Goal: Information Seeking & Learning: Learn about a topic

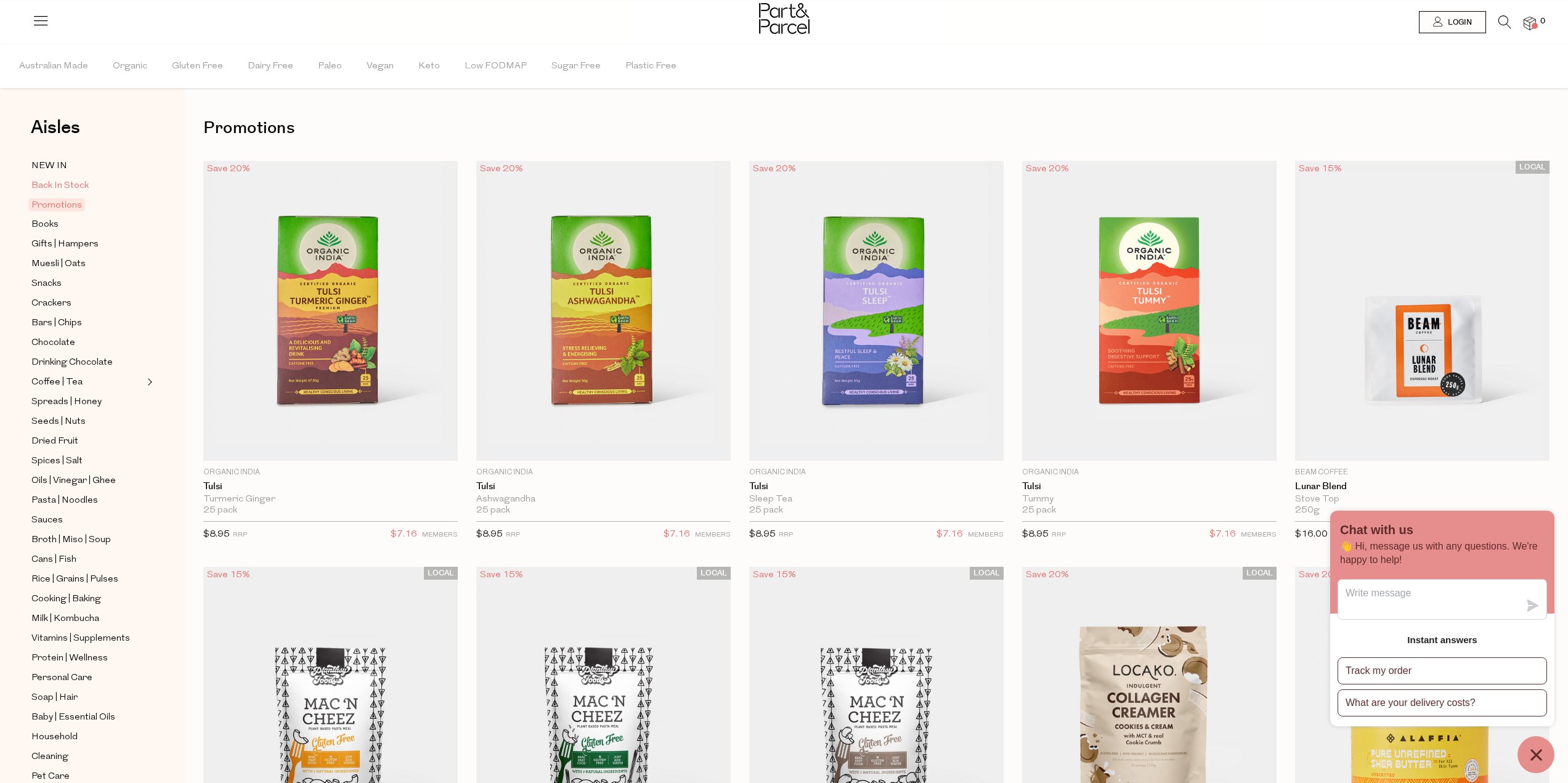
click at [52, 183] on span "Back In Stock" at bounding box center [60, 186] width 57 height 15
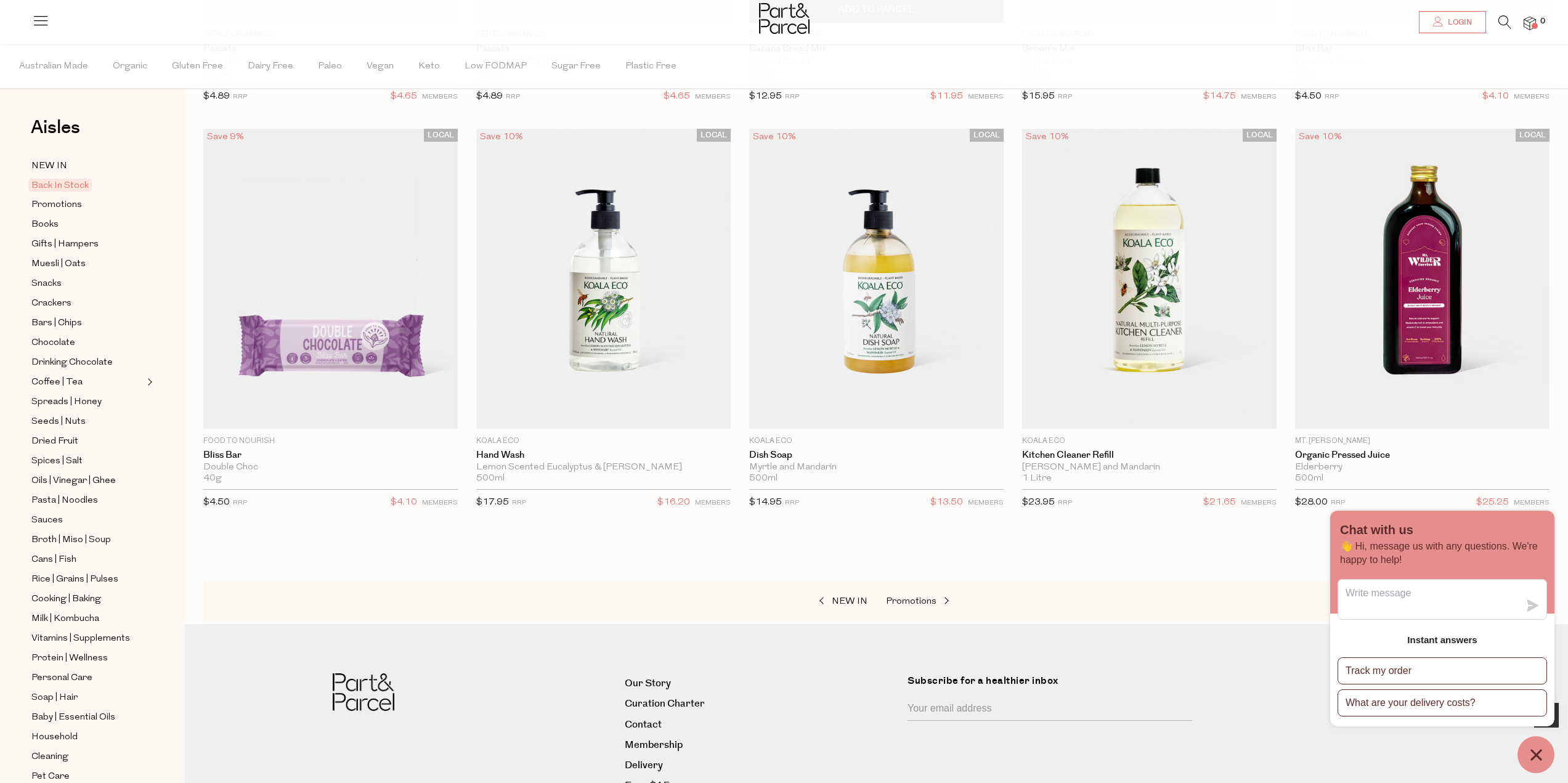
scroll to position [493, 0]
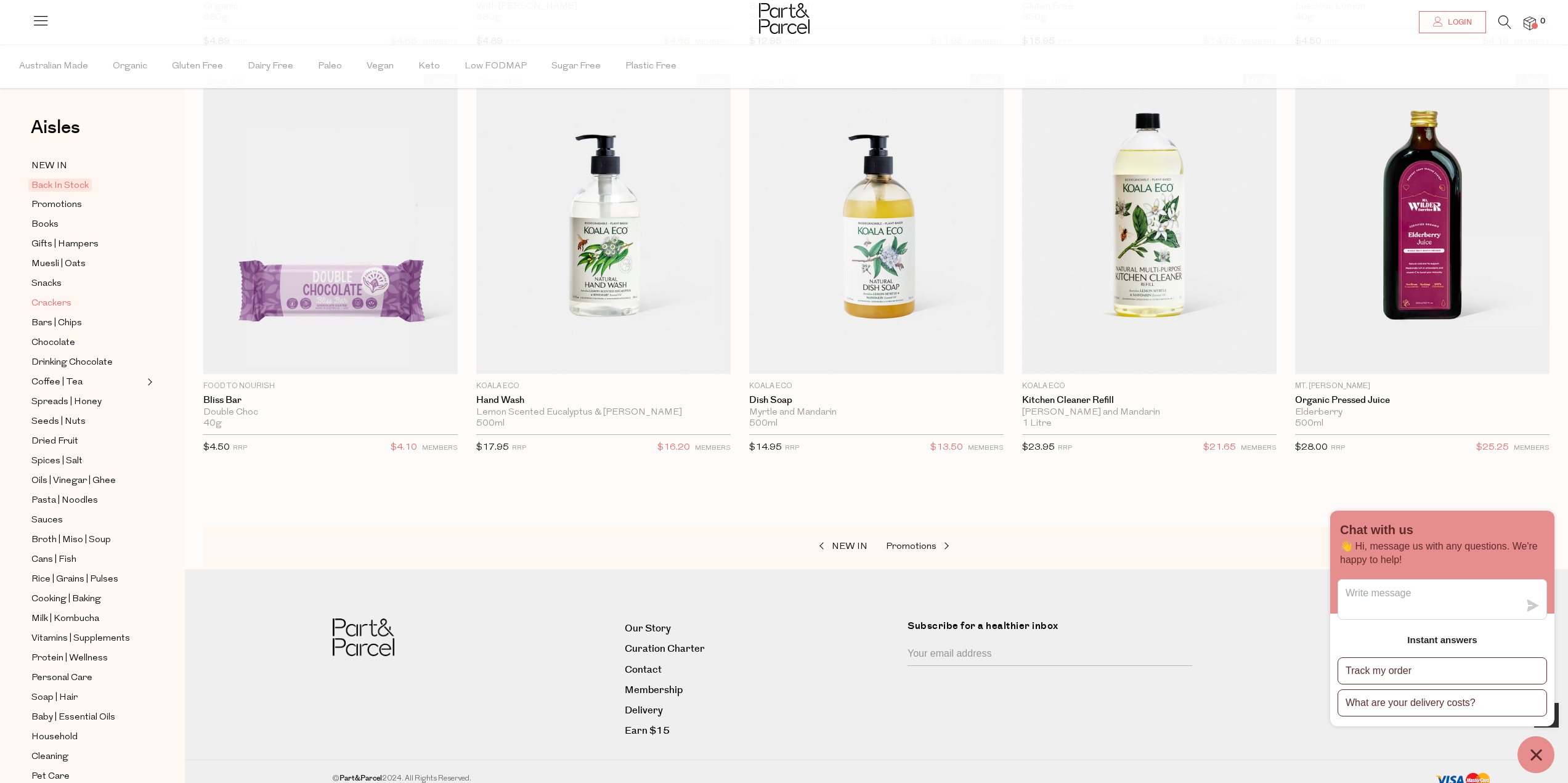
click at [58, 302] on span "Crackers" at bounding box center [52, 304] width 40 height 15
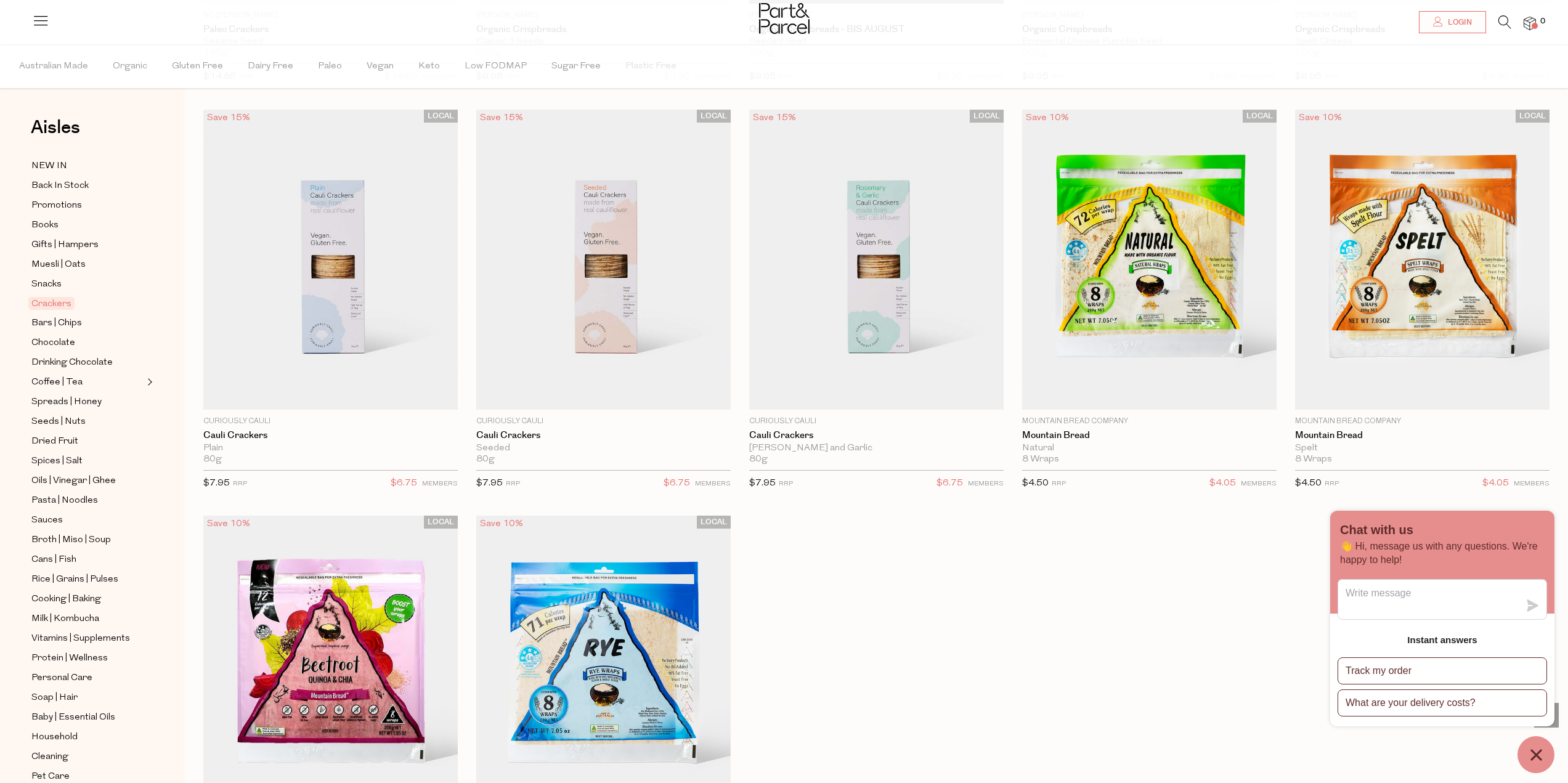
scroll to position [2649, 0]
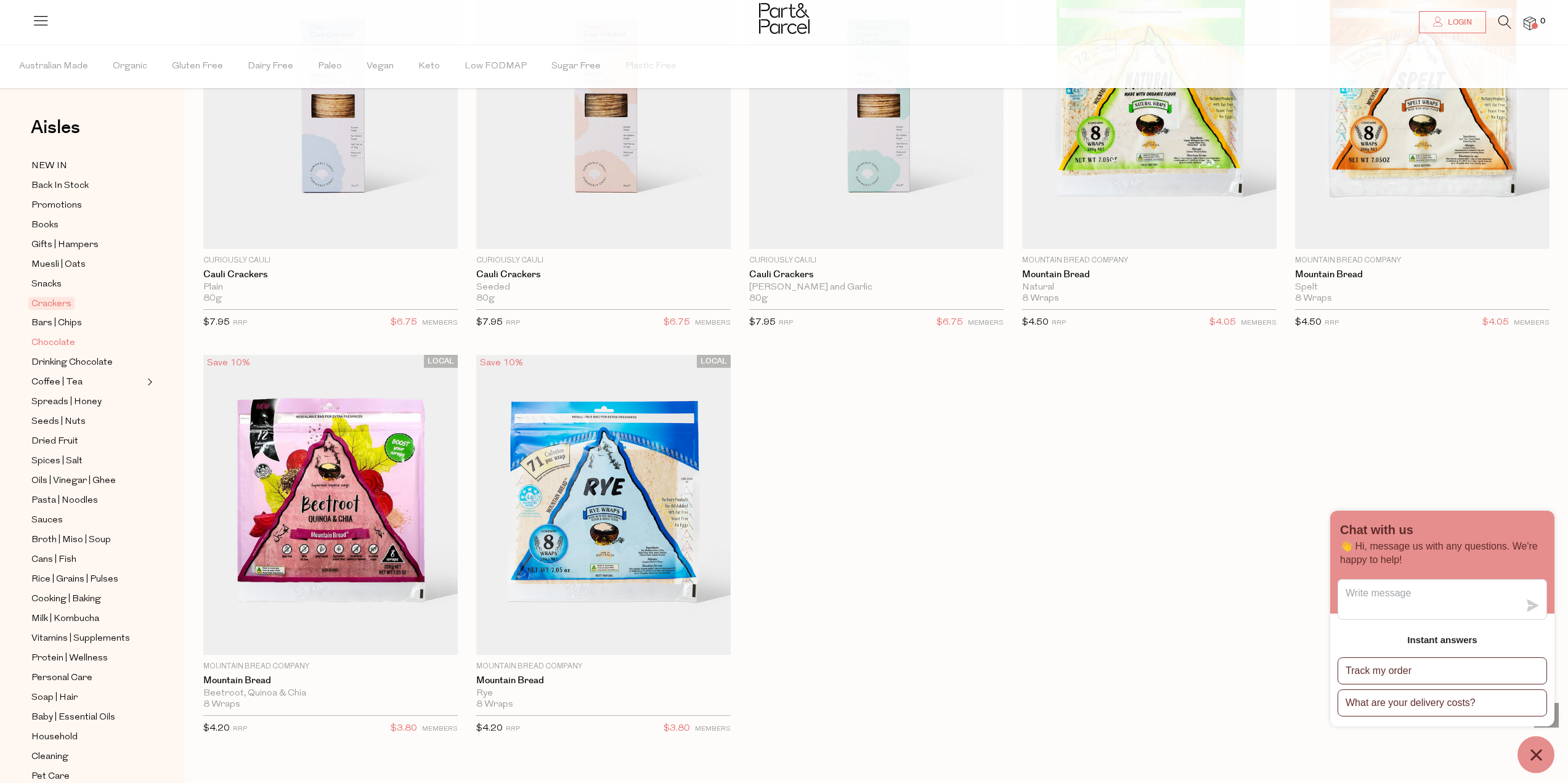
click at [57, 336] on span "Chocolate" at bounding box center [54, 343] width 44 height 15
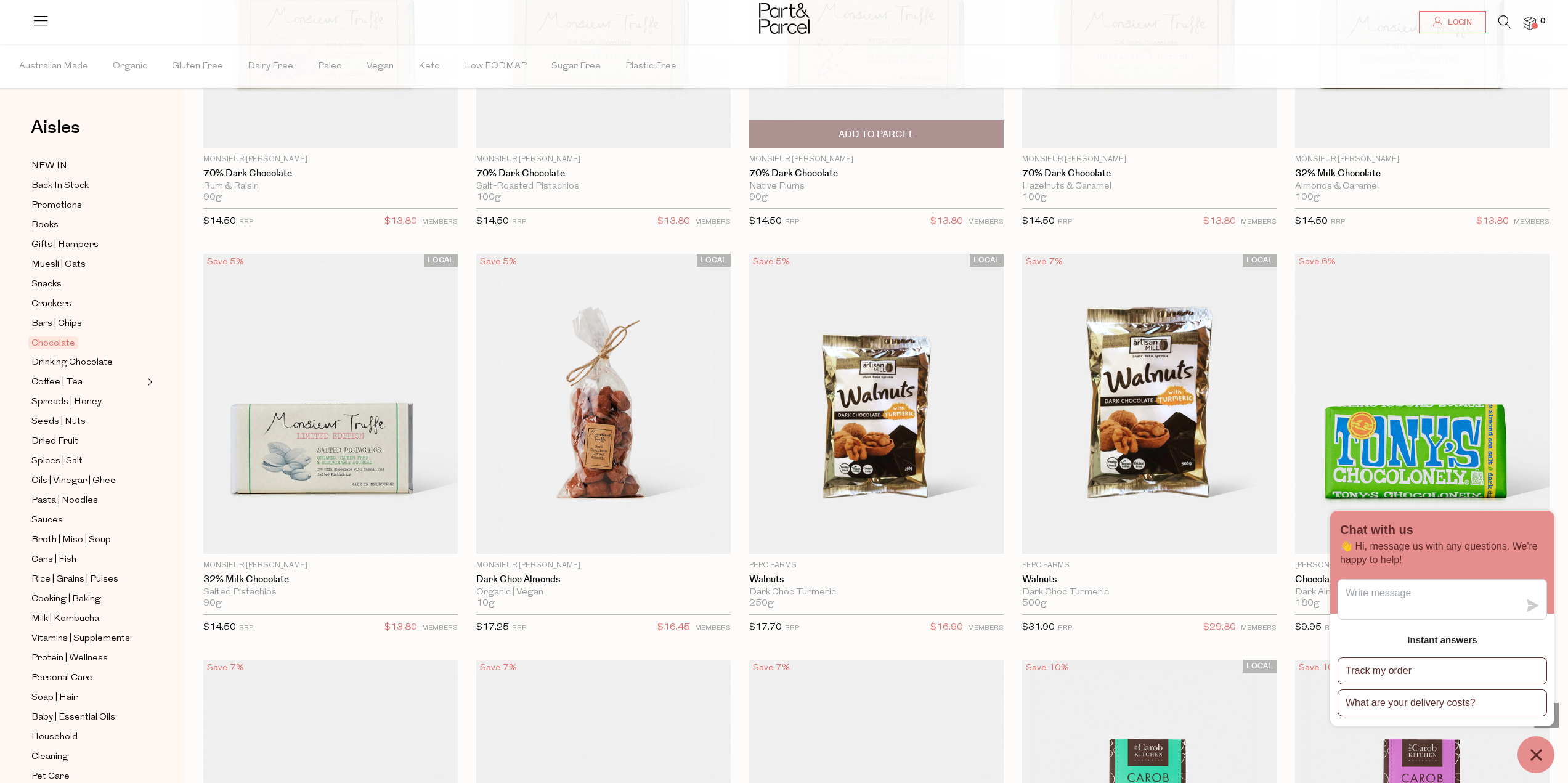
scroll to position [2896, 0]
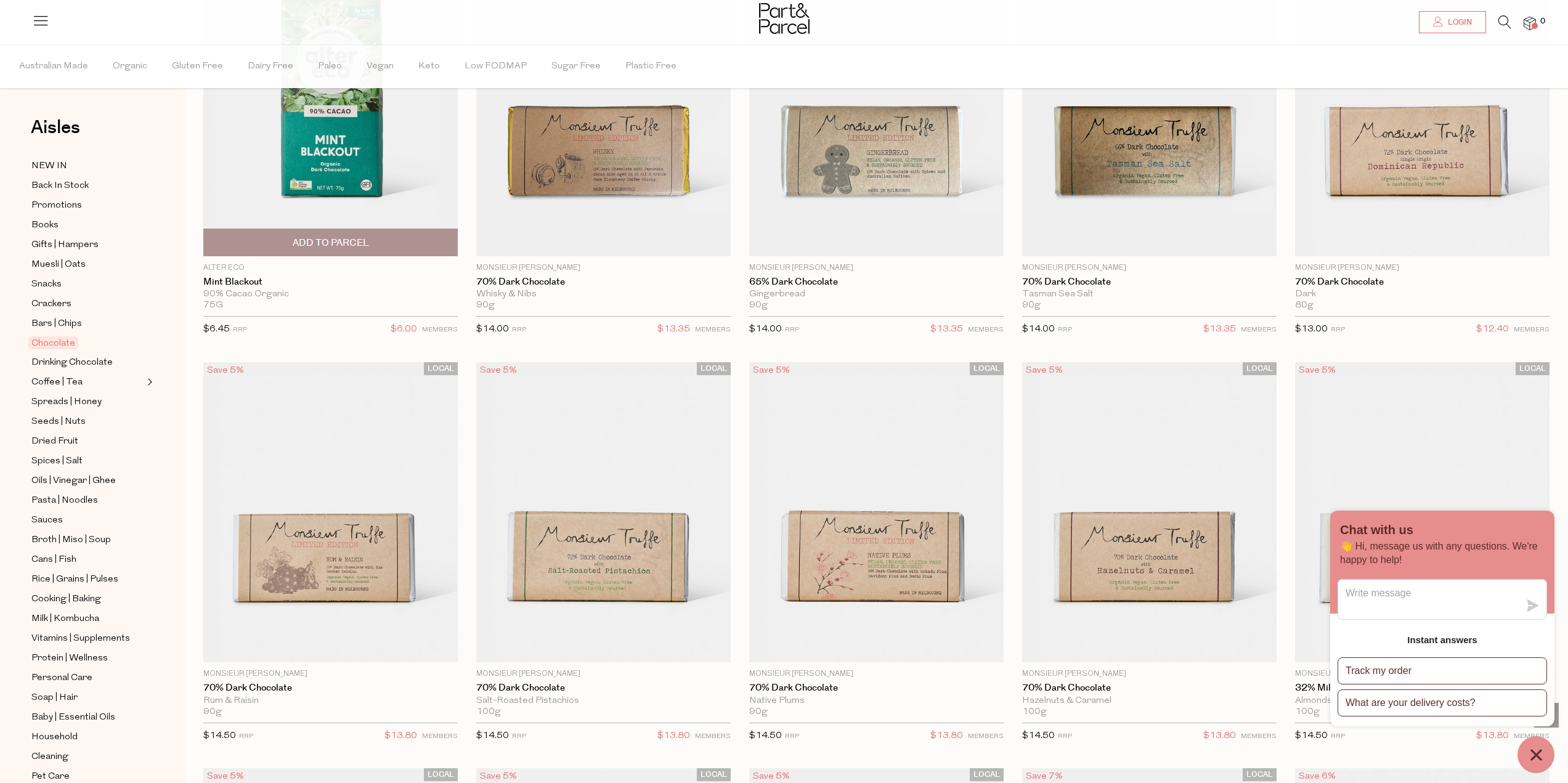
scroll to position [2218, 0]
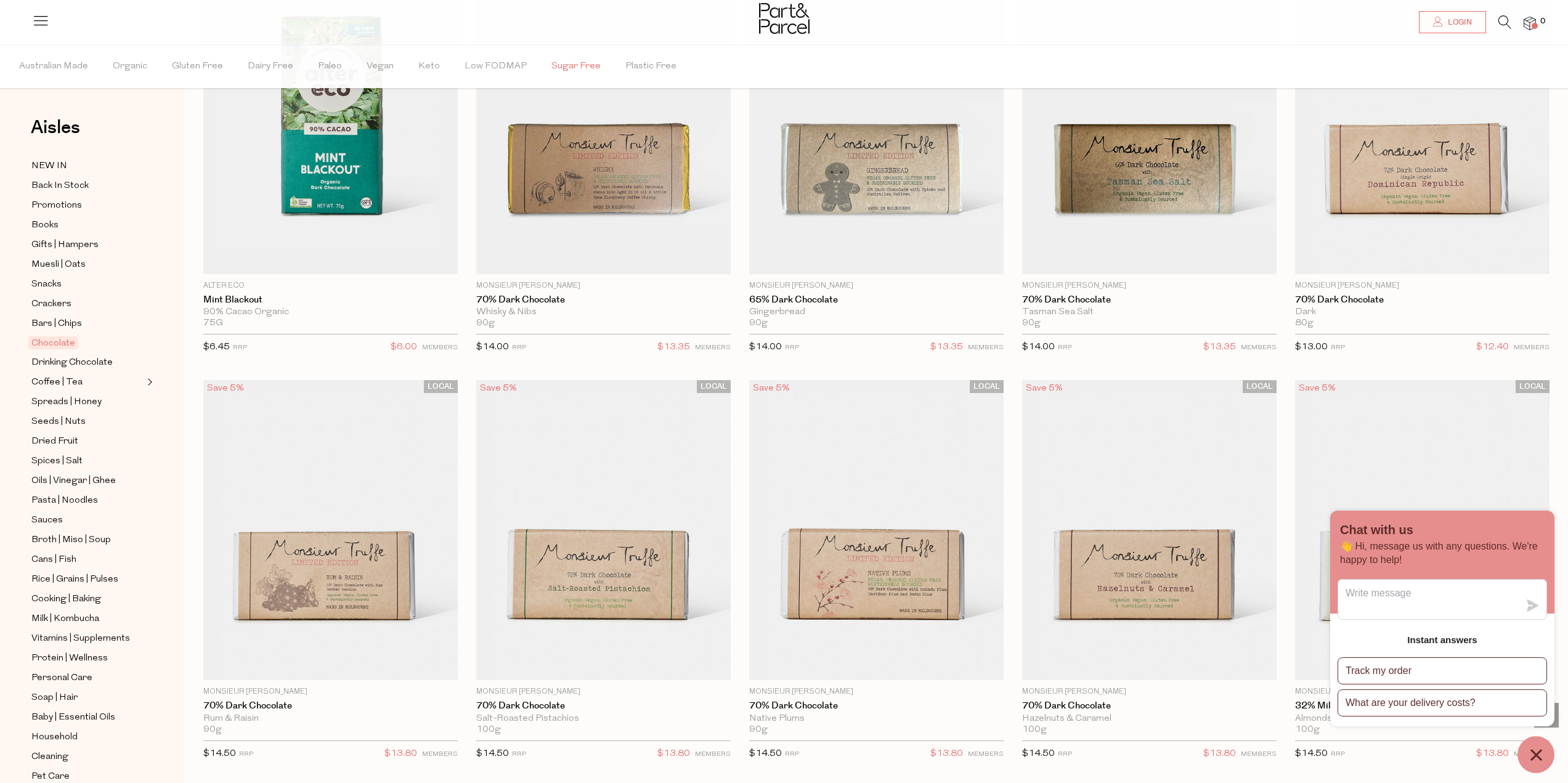
click at [574, 65] on span "Sugar Free" at bounding box center [576, 66] width 49 height 43
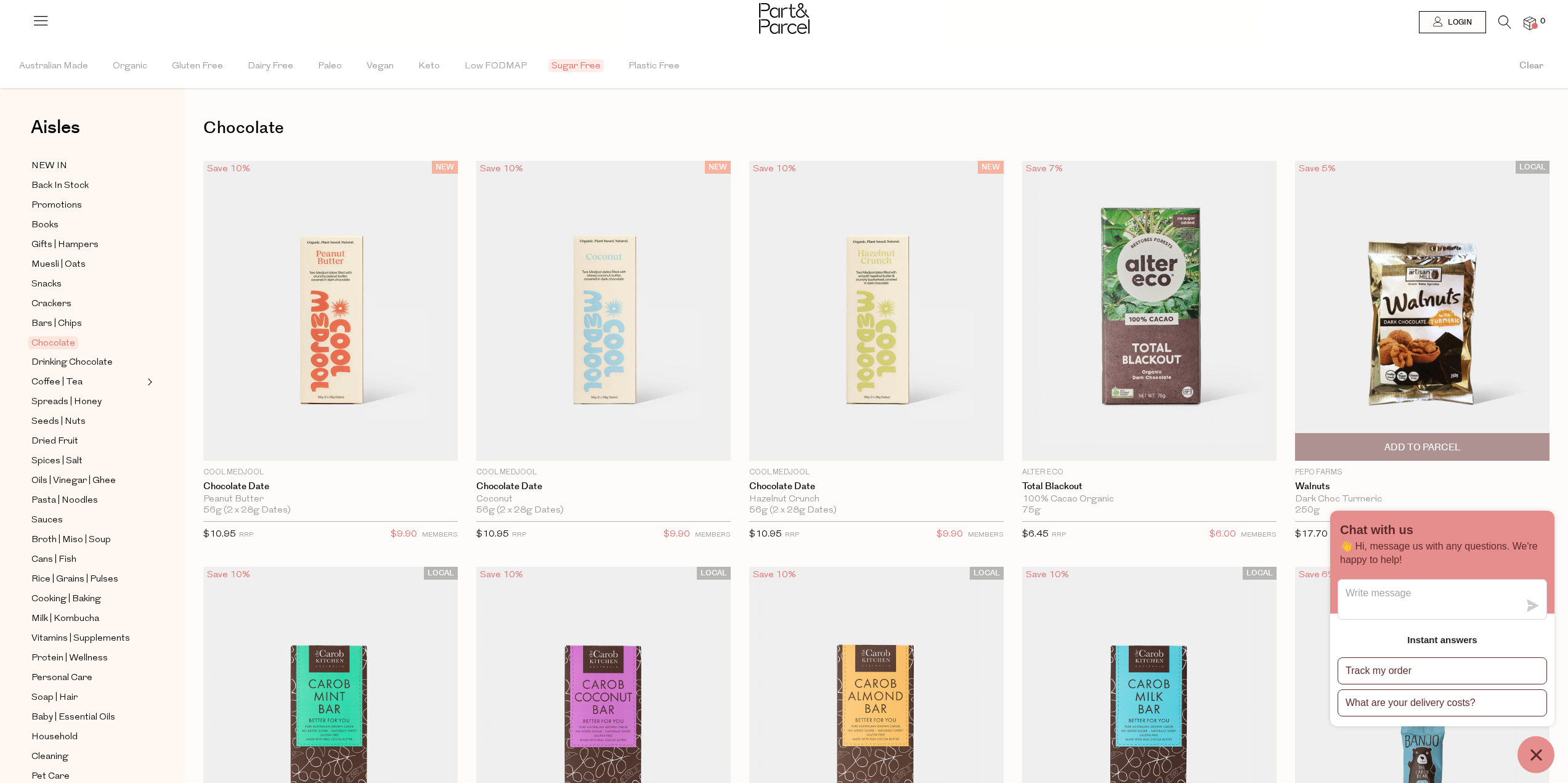
click at [1436, 303] on img at bounding box center [1422, 310] width 254 height 300
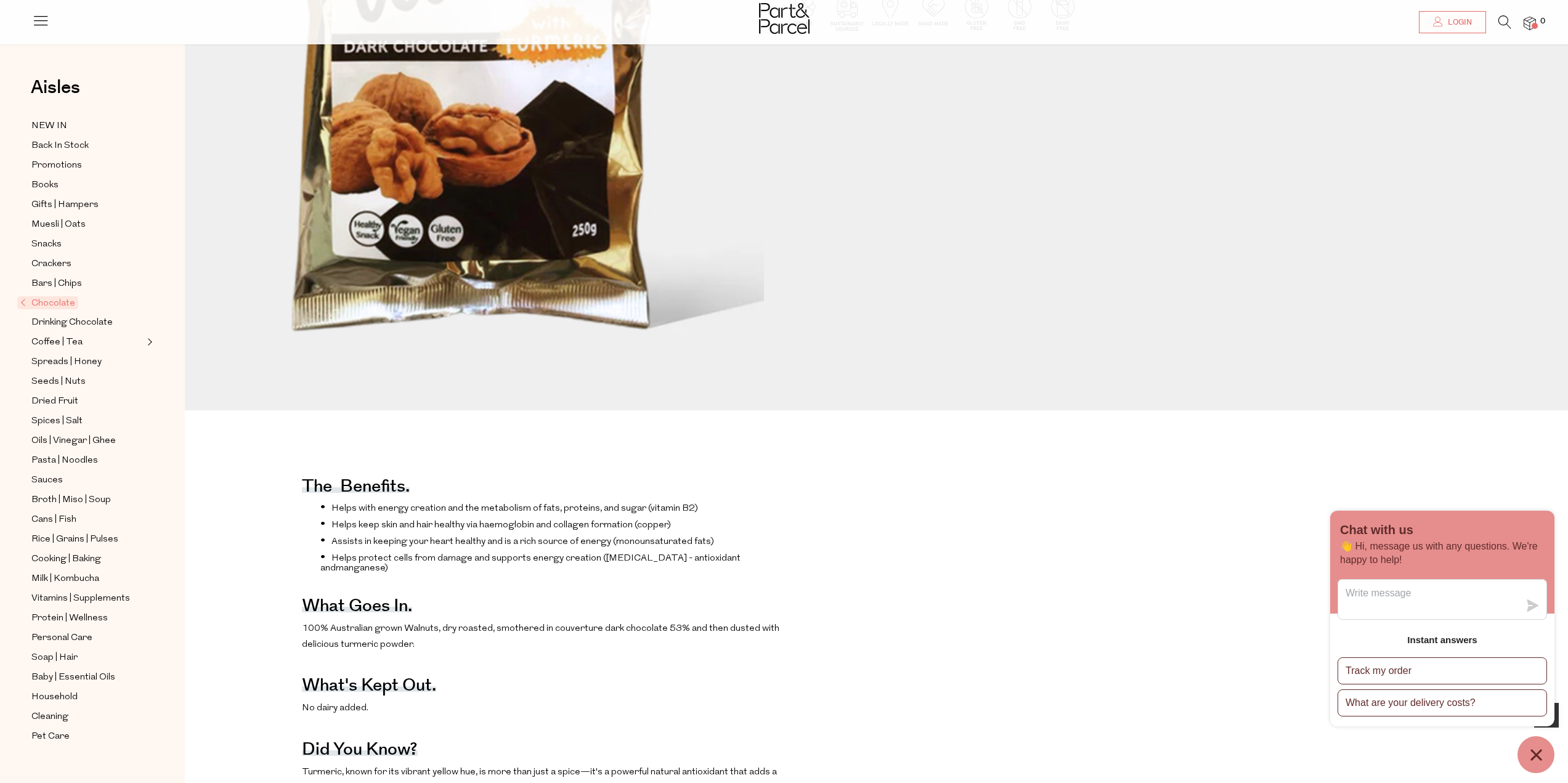
scroll to position [370, 0]
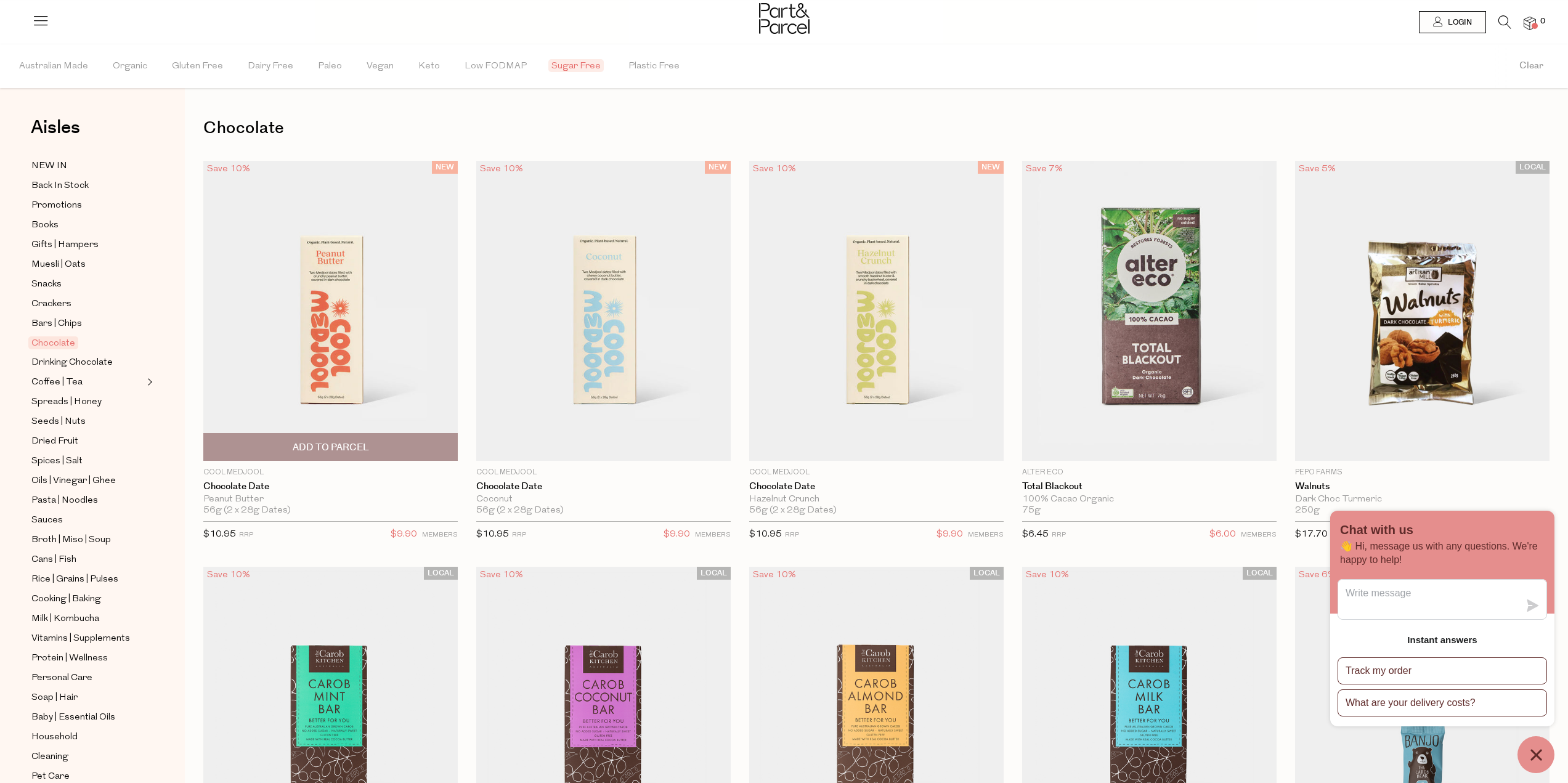
click at [340, 319] on img at bounding box center [330, 310] width 254 height 300
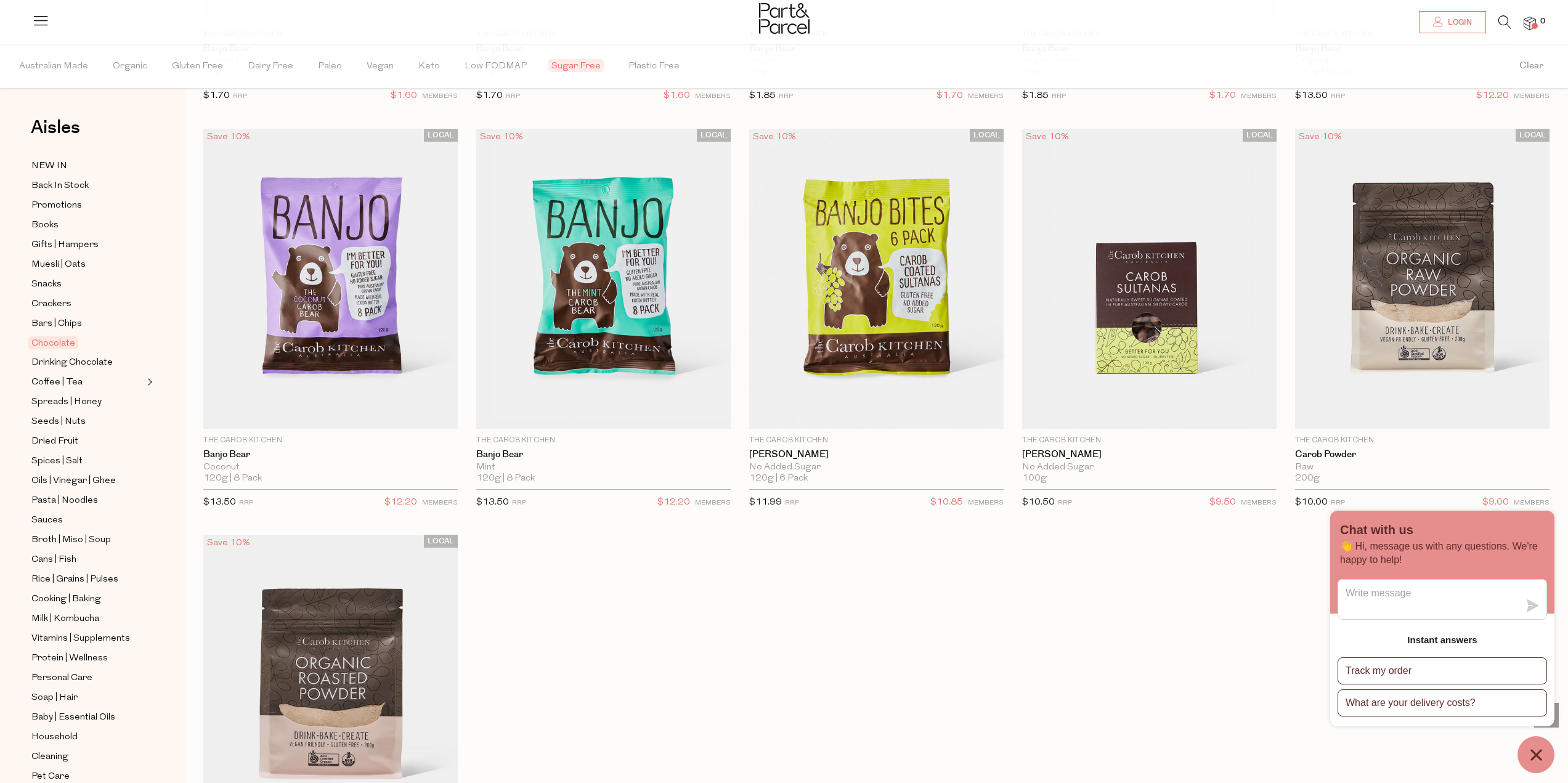
scroll to position [1355, 0]
